Goal: Find specific page/section: Find specific page/section

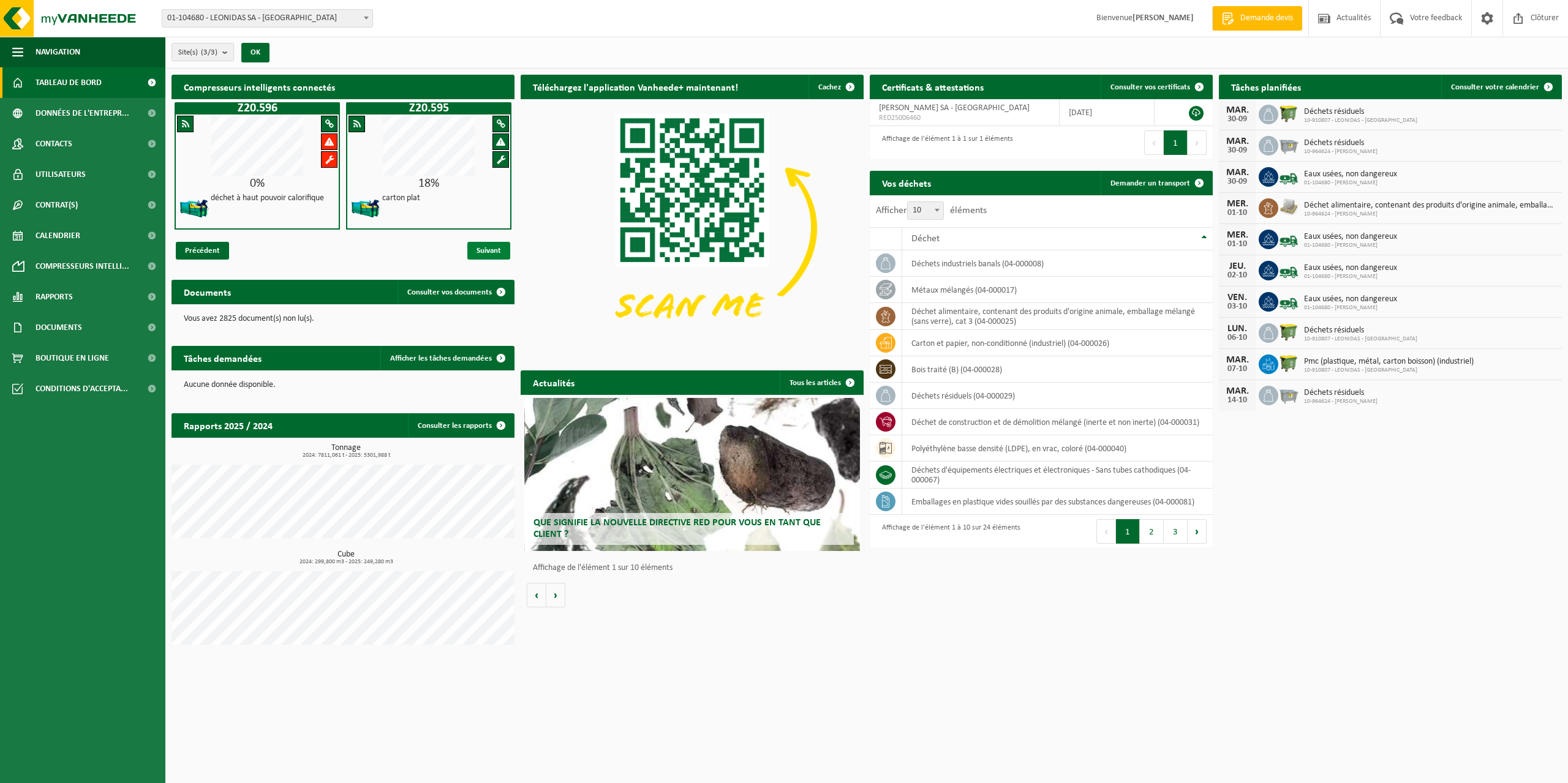
click at [493, 249] on span "Suivant" at bounding box center [488, 251] width 43 height 18
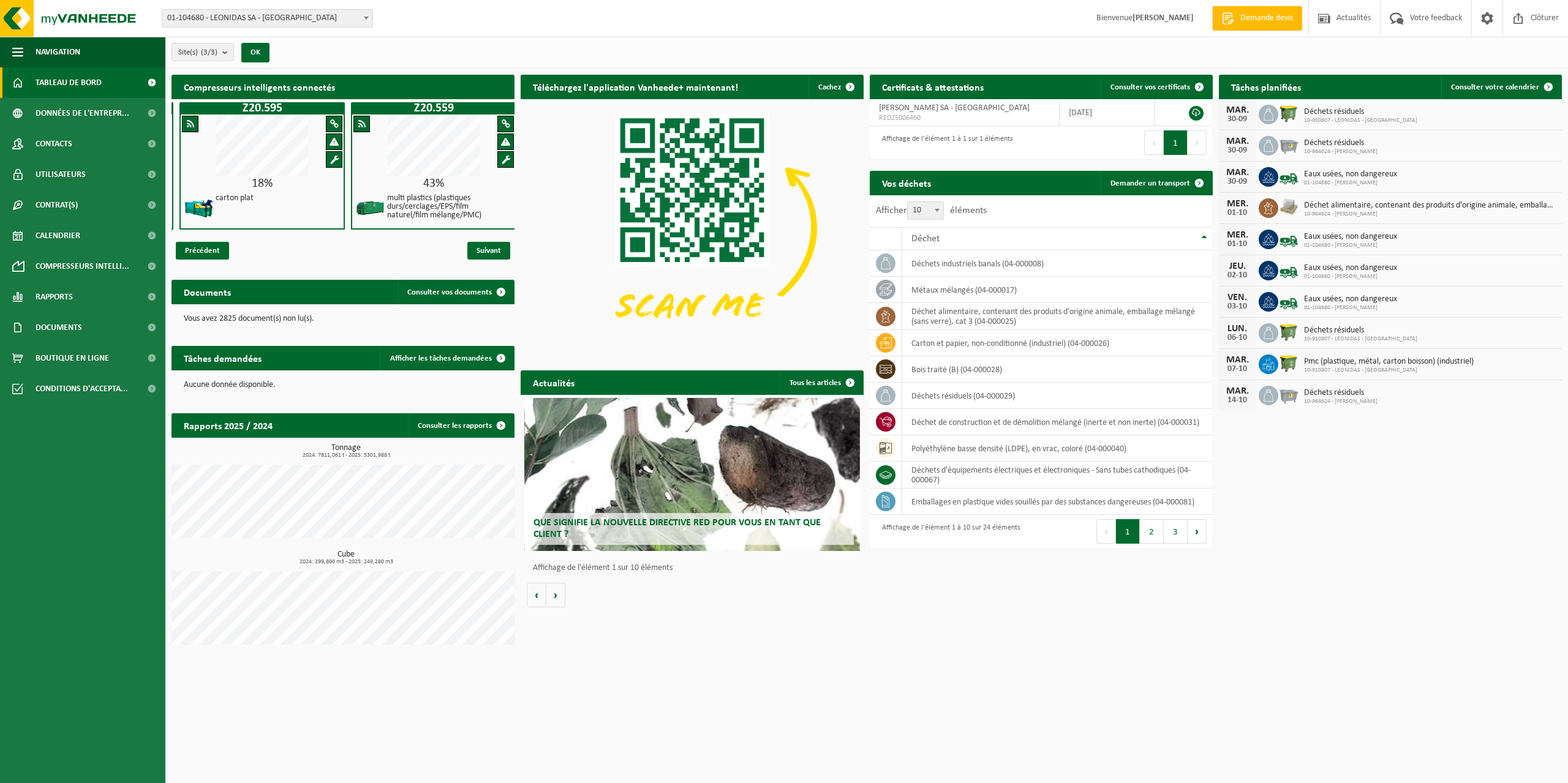
scroll to position [0, 171]
click at [209, 249] on span "Précédent" at bounding box center [202, 251] width 54 height 18
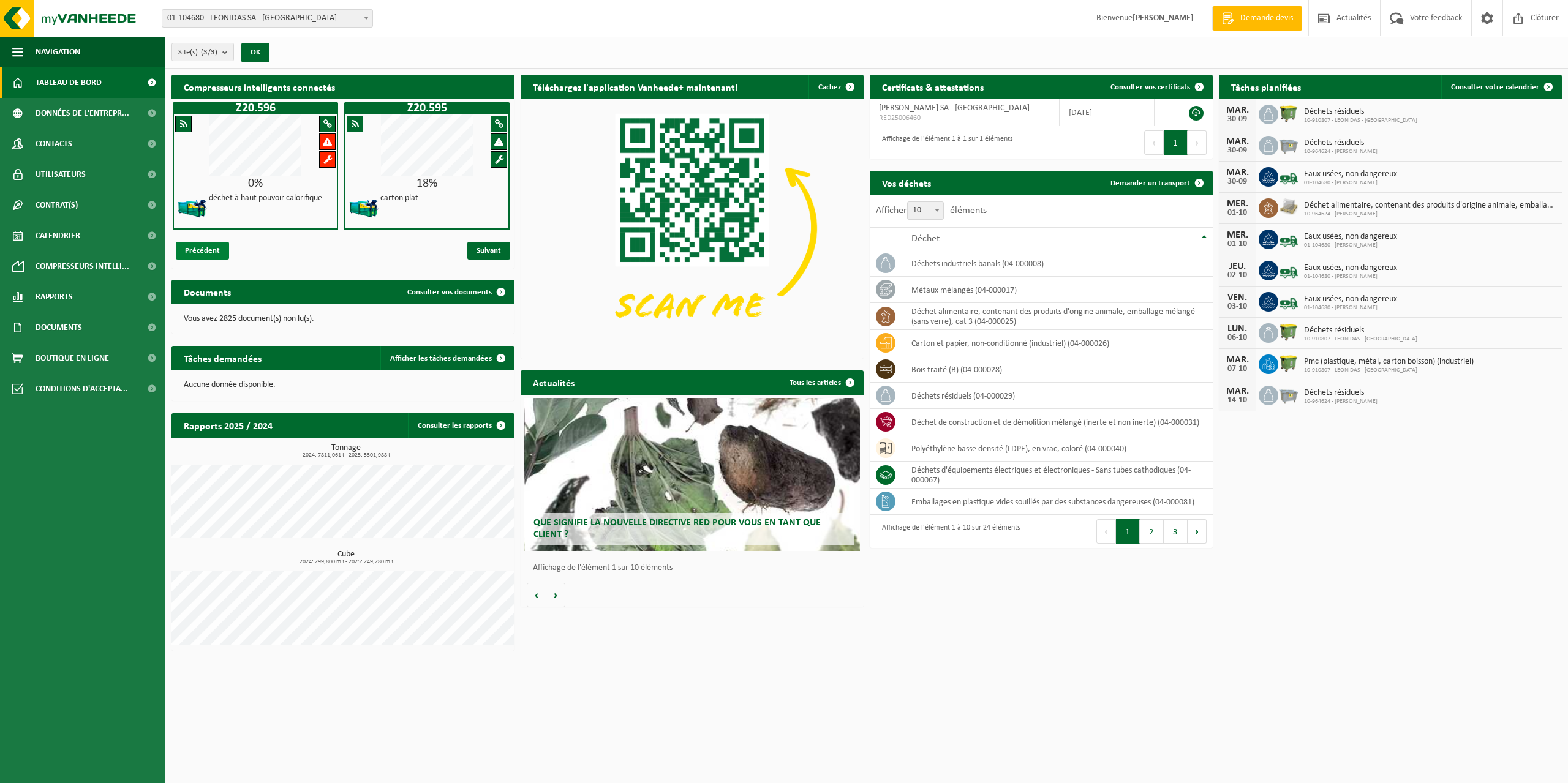
scroll to position [0, 0]
click at [331, 158] on span at bounding box center [329, 159] width 8 height 9
click at [478, 253] on span "Suivant" at bounding box center [488, 251] width 43 height 18
click at [209, 249] on span "Précédent" at bounding box center [202, 251] width 54 height 18
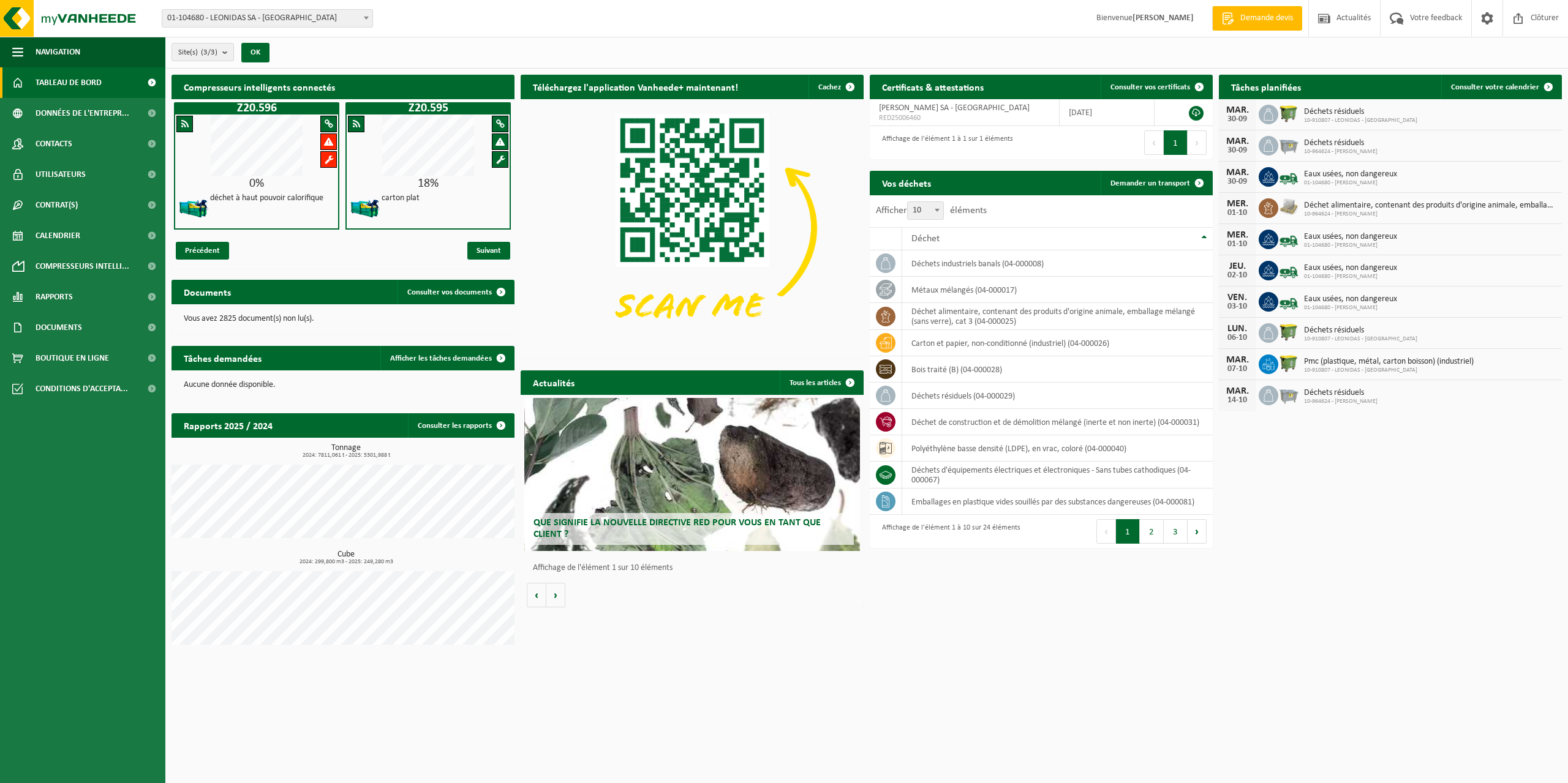
scroll to position [0, 0]
click at [97, 117] on span "Données de l'entrepr..." at bounding box center [82, 114] width 94 height 31
